Goal: Task Accomplishment & Management: Manage account settings

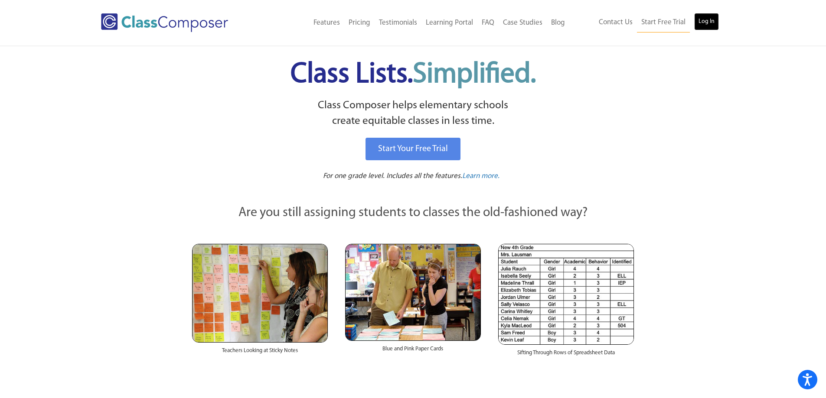
click at [707, 16] on link "Log In" at bounding box center [706, 21] width 25 height 17
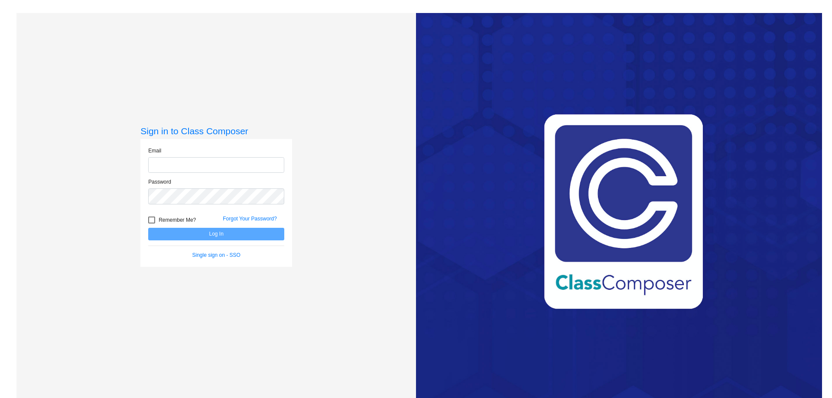
click at [218, 160] on input "email" at bounding box center [216, 165] width 136 height 16
type input "[EMAIL_ADDRESS][DOMAIN_NAME]"
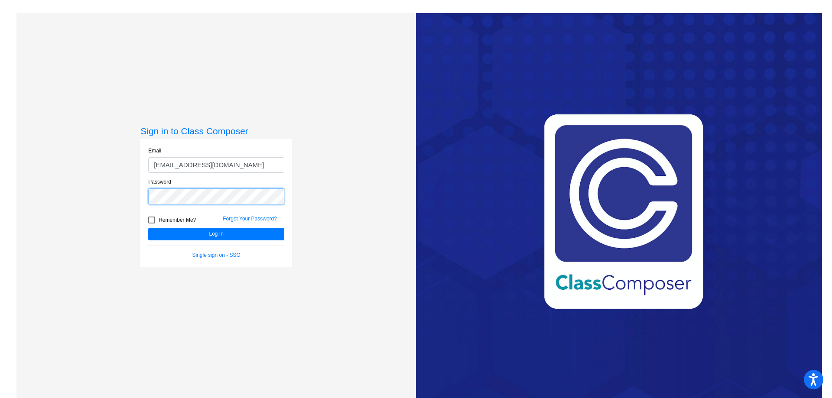
click at [148, 228] on button "Log In" at bounding box center [216, 234] width 136 height 13
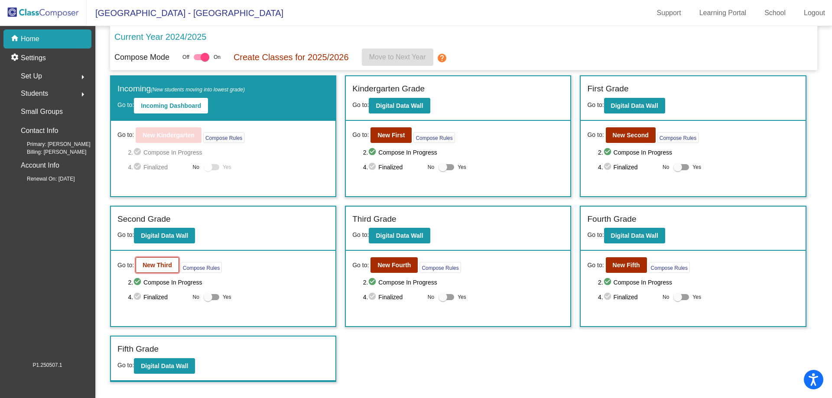
click at [156, 263] on b "New Third" at bounding box center [157, 265] width 29 height 7
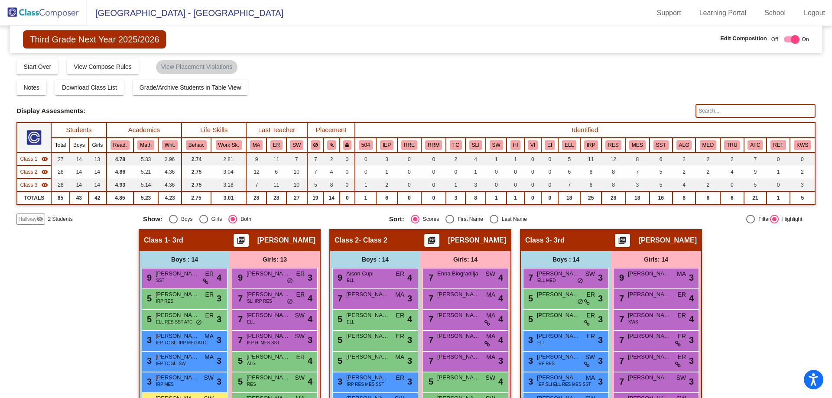
click at [707, 114] on input "text" at bounding box center [756, 111] width 120 height 14
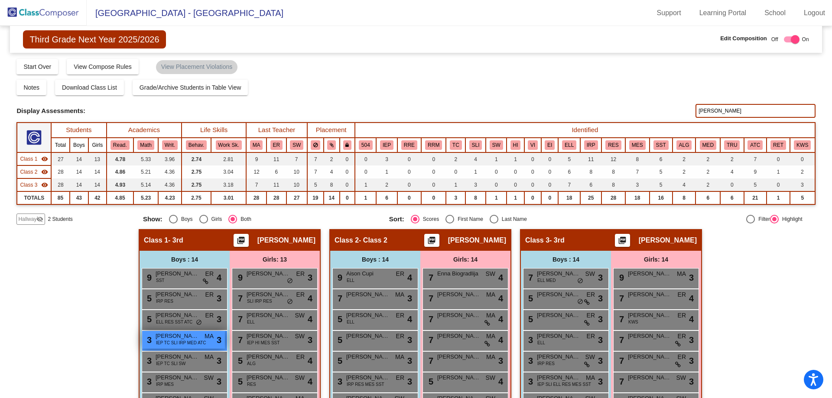
type input "[PERSON_NAME]"
click at [167, 339] on span "[PERSON_NAME]" at bounding box center [177, 336] width 43 height 9
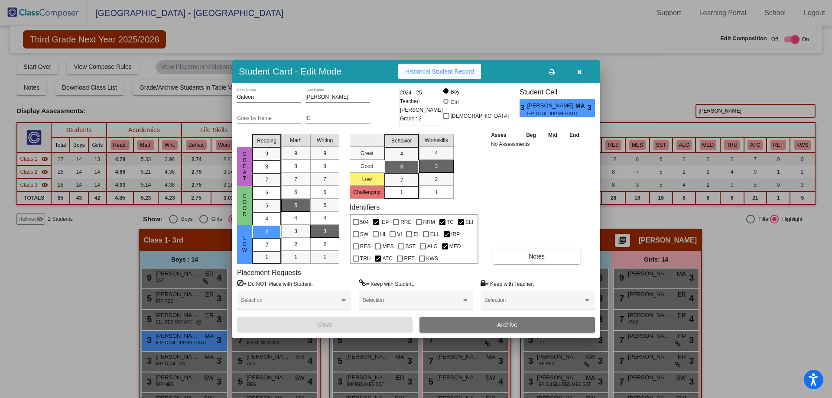
click at [510, 324] on span "Archive" at bounding box center [507, 325] width 20 height 7
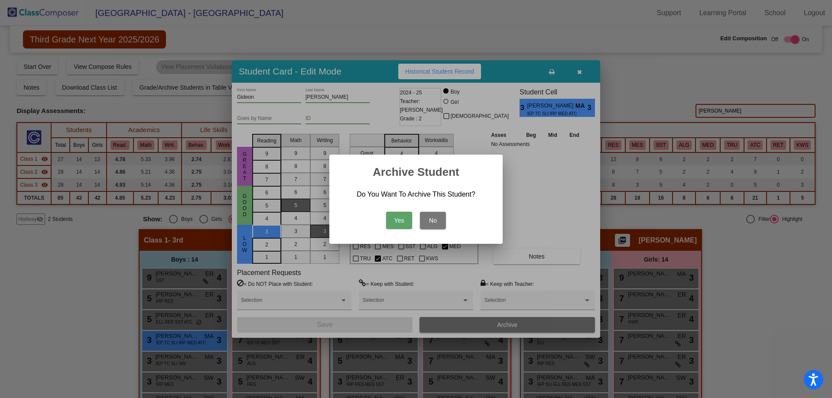
click at [400, 216] on button "Yes" at bounding box center [399, 220] width 26 height 17
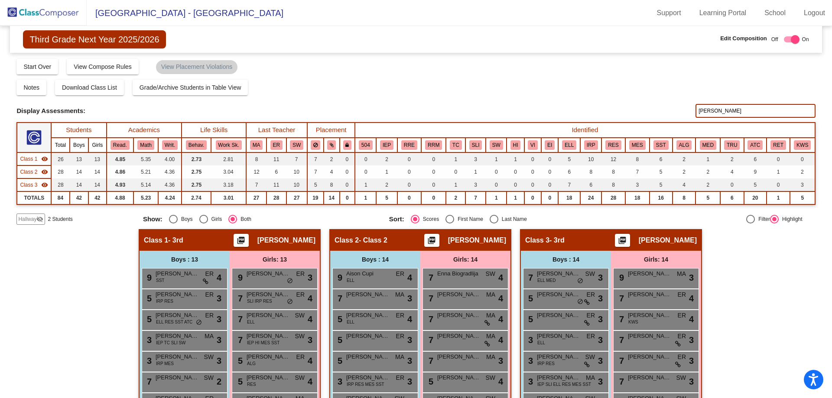
drag, startPoint x: 721, startPoint y: 110, endPoint x: 580, endPoint y: 109, distance: 140.4
click at [580, 109] on div "Display Scores for Years: 2023 - 2024 2024 - 2025 Display Assessments: gideon" at bounding box center [415, 111] width 799 height 14
